Goal: Find specific page/section: Find specific page/section

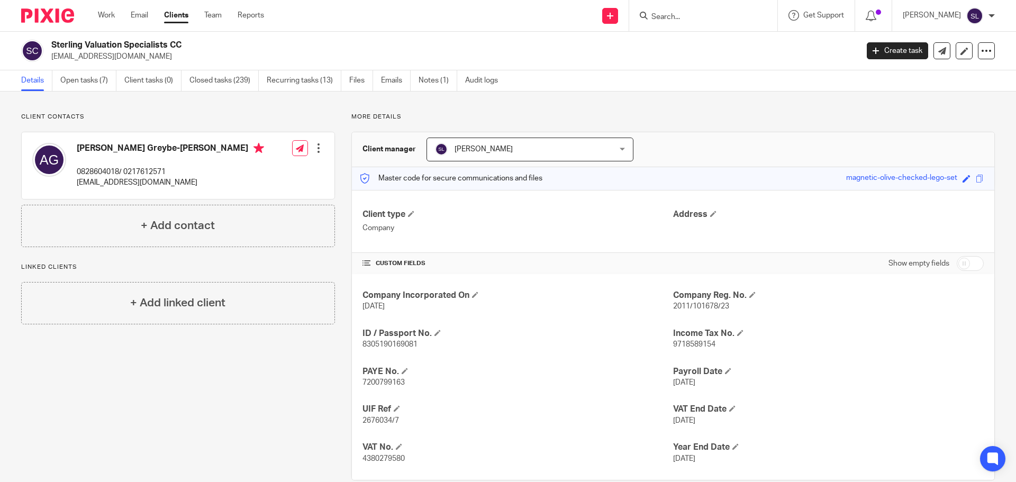
click at [699, 19] on input "Search" at bounding box center [698, 18] width 95 height 10
type input "pulse"
click at [711, 46] on link at bounding box center [745, 45] width 195 height 24
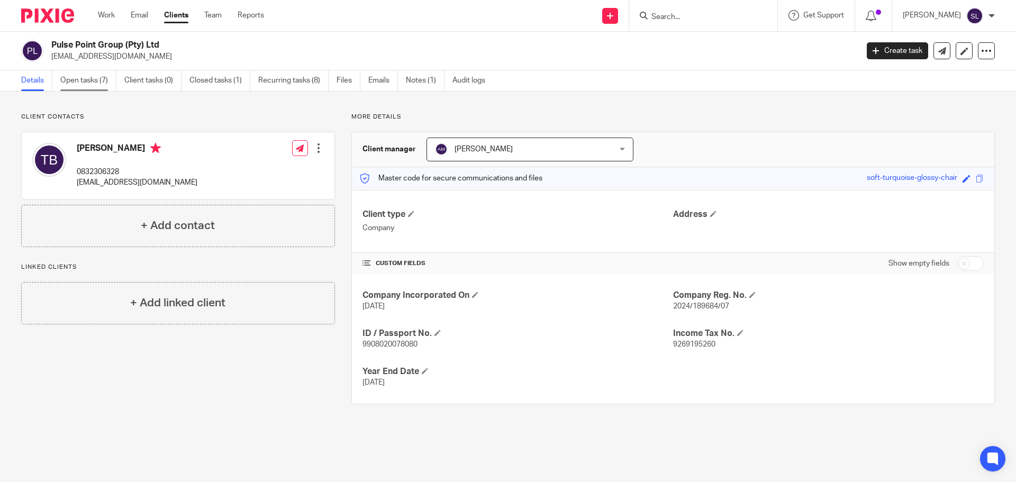
click at [96, 82] on link "Open tasks (7)" at bounding box center [88, 80] width 56 height 21
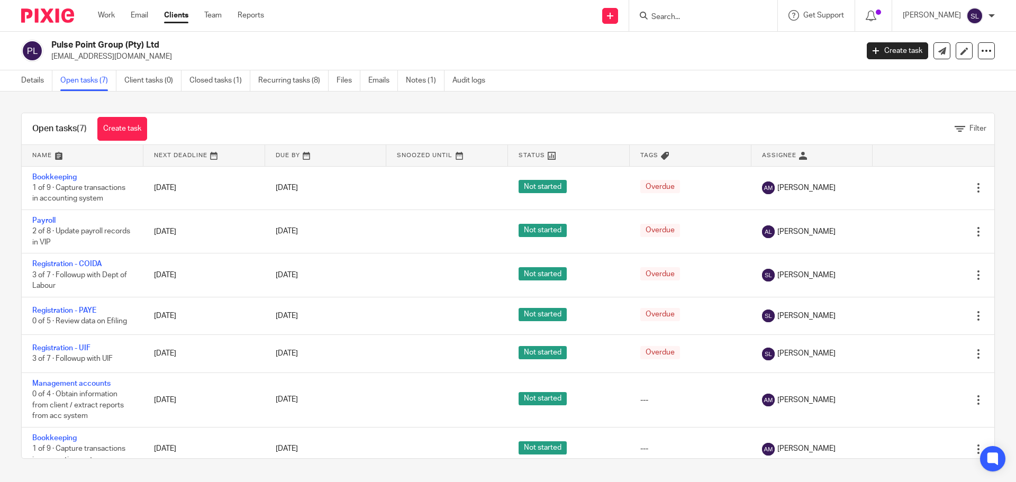
click at [34, 11] on img at bounding box center [47, 15] width 53 height 14
